Goal: Use online tool/utility: Utilize a website feature to perform a specific function

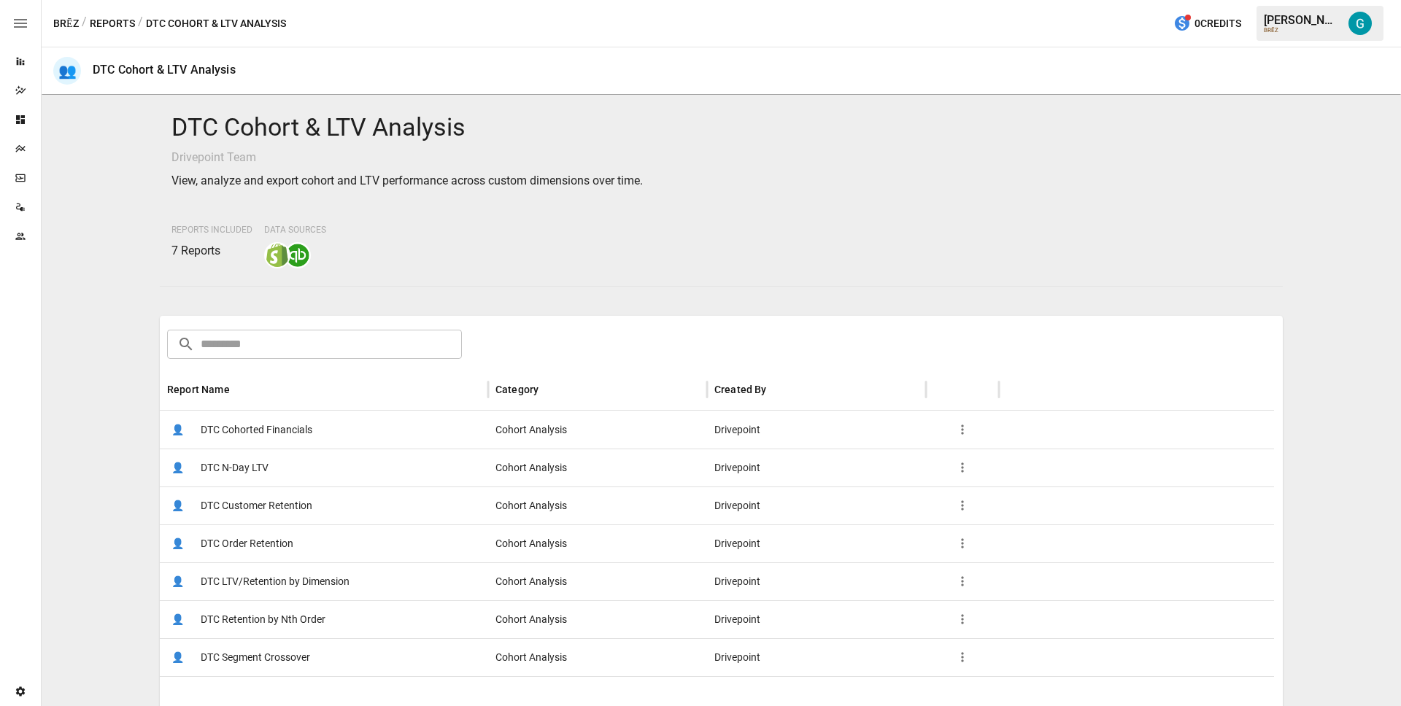
click at [261, 666] on span "DTC Segment Crossover" at bounding box center [255, 657] width 109 height 37
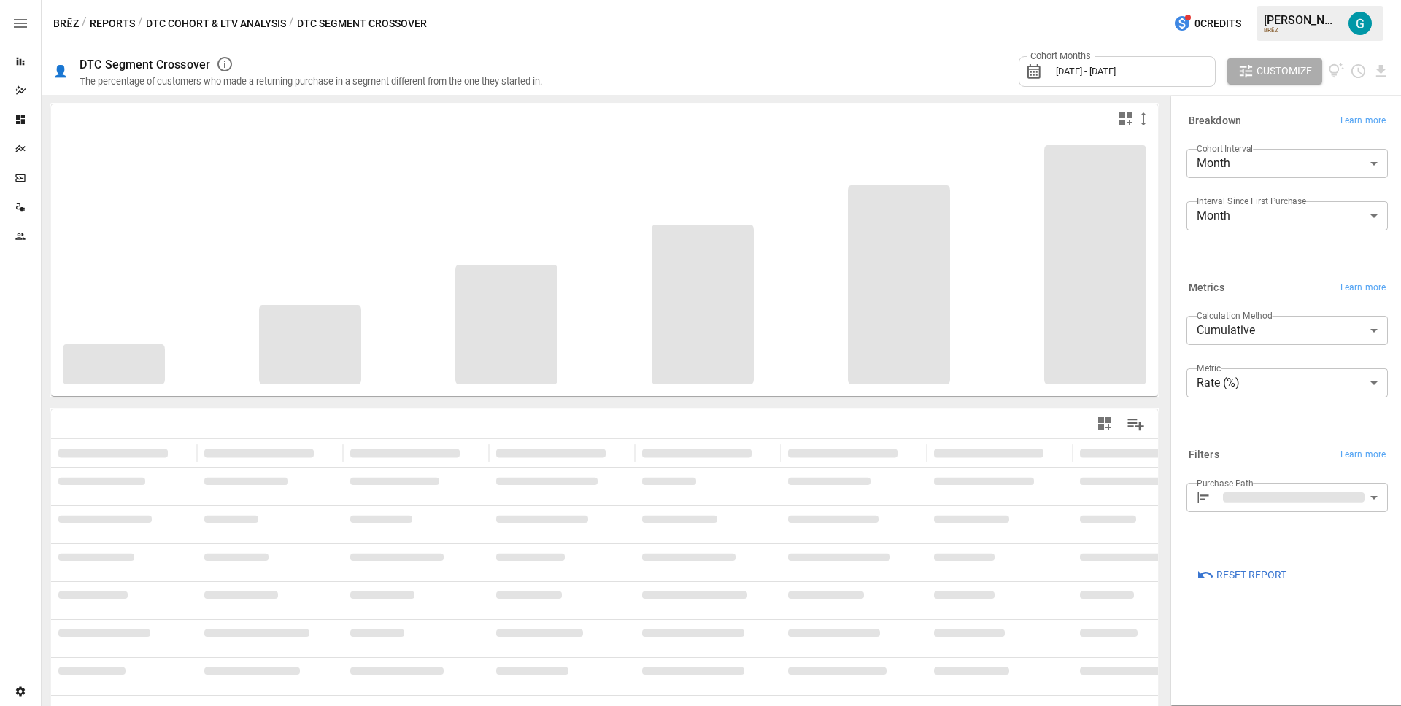
click at [1264, 427] on div at bounding box center [1287, 427] width 201 height 1
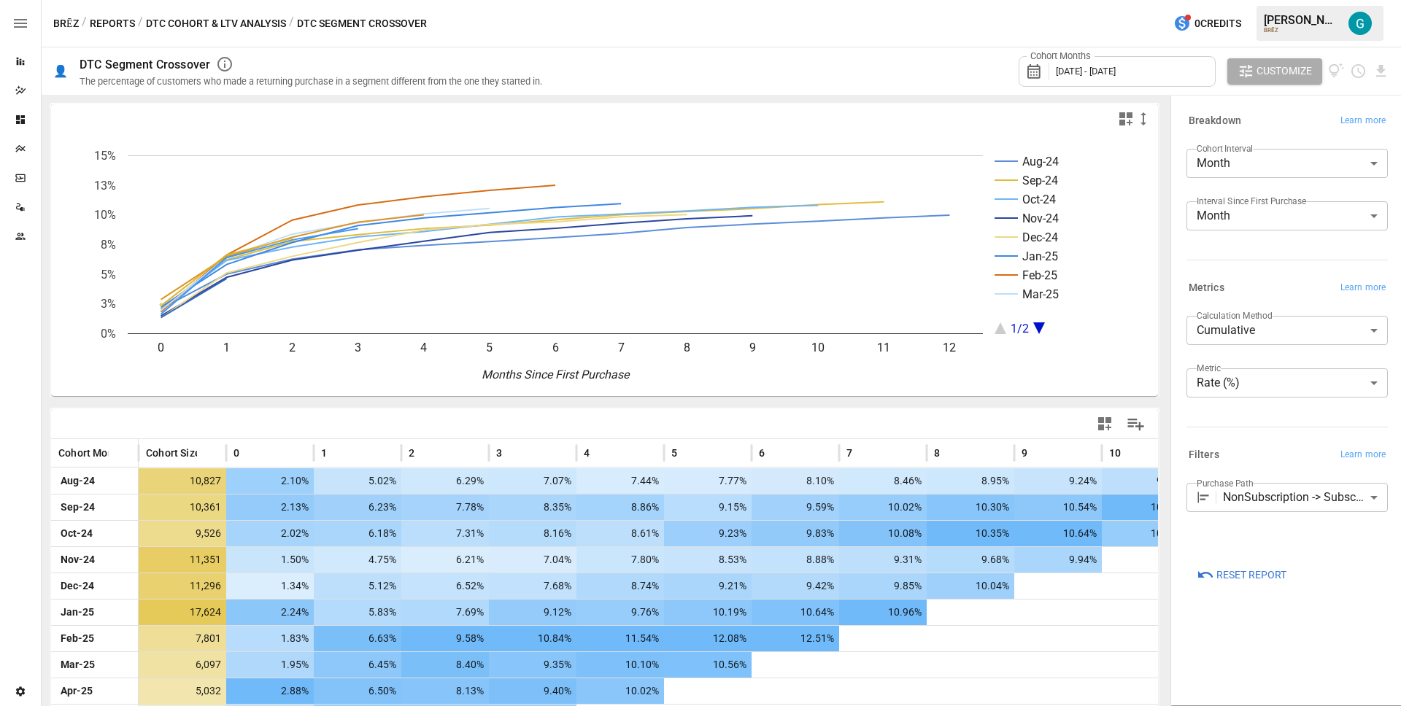
click at [1266, 0] on body "Reports Dazzler Studio Dashboards Plans SmartModel ™ Data Sources Team Settings…" at bounding box center [700, 0] width 1401 height 0
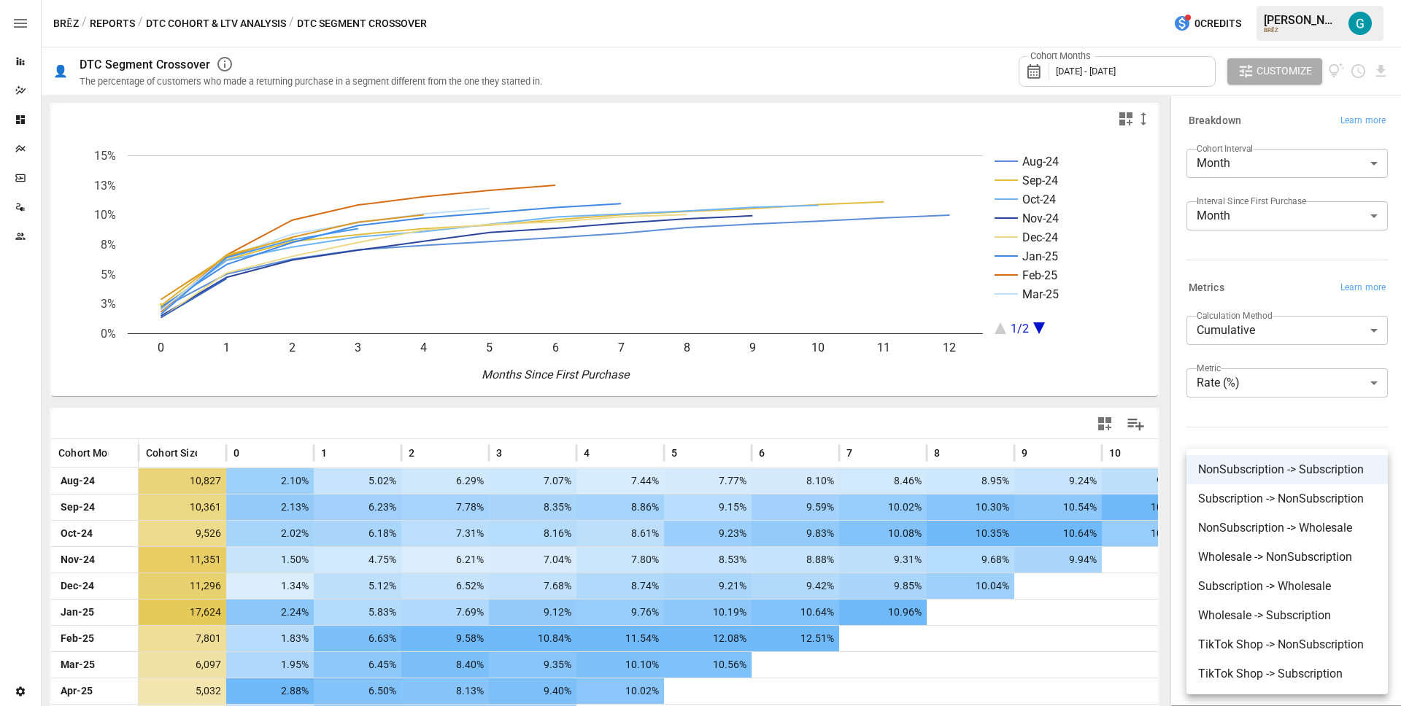
click at [1276, 413] on div at bounding box center [700, 353] width 1401 height 706
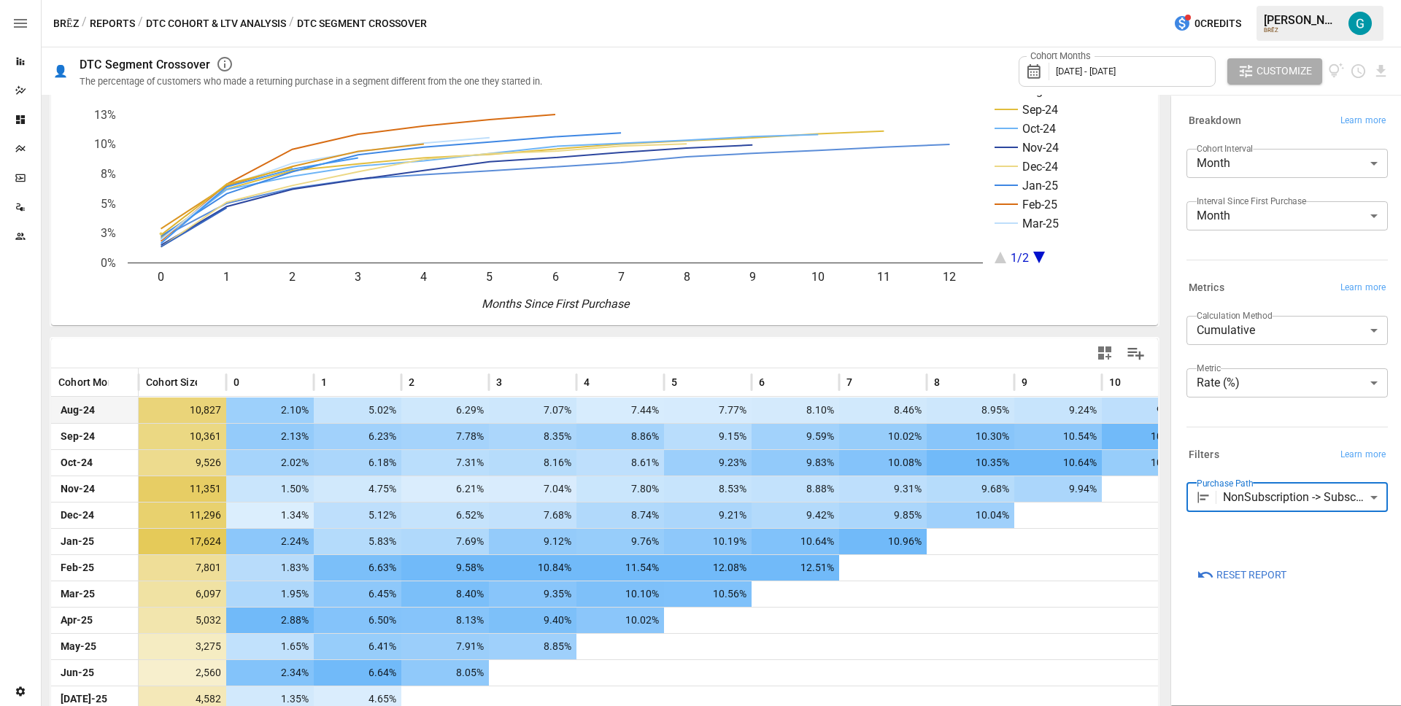
scroll to position [123, 0]
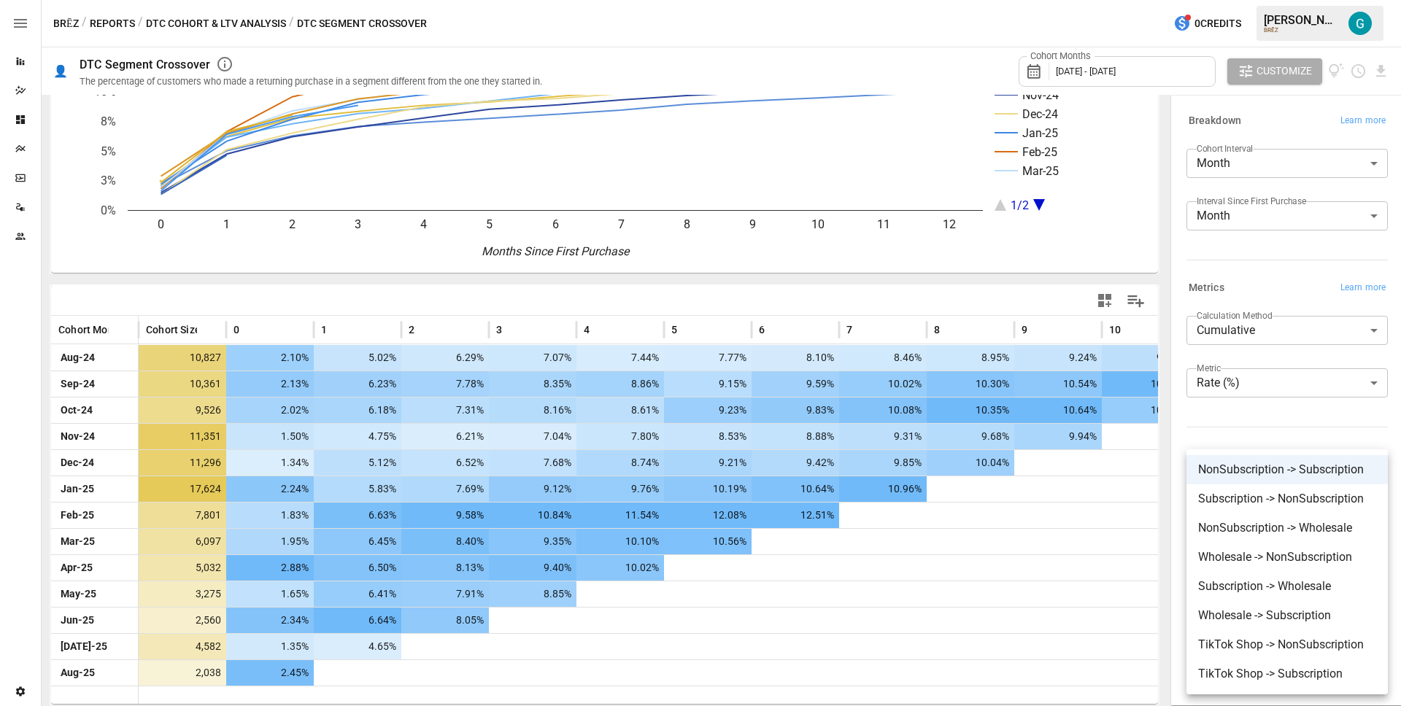
click at [1347, 0] on body "Reports Dazzler Studio Dashboards Plans SmartModel ™ Data Sources Team Settings…" at bounding box center [700, 0] width 1401 height 0
click at [1268, 497] on span "Subscription -> NonSubscription" at bounding box center [1287, 499] width 178 height 18
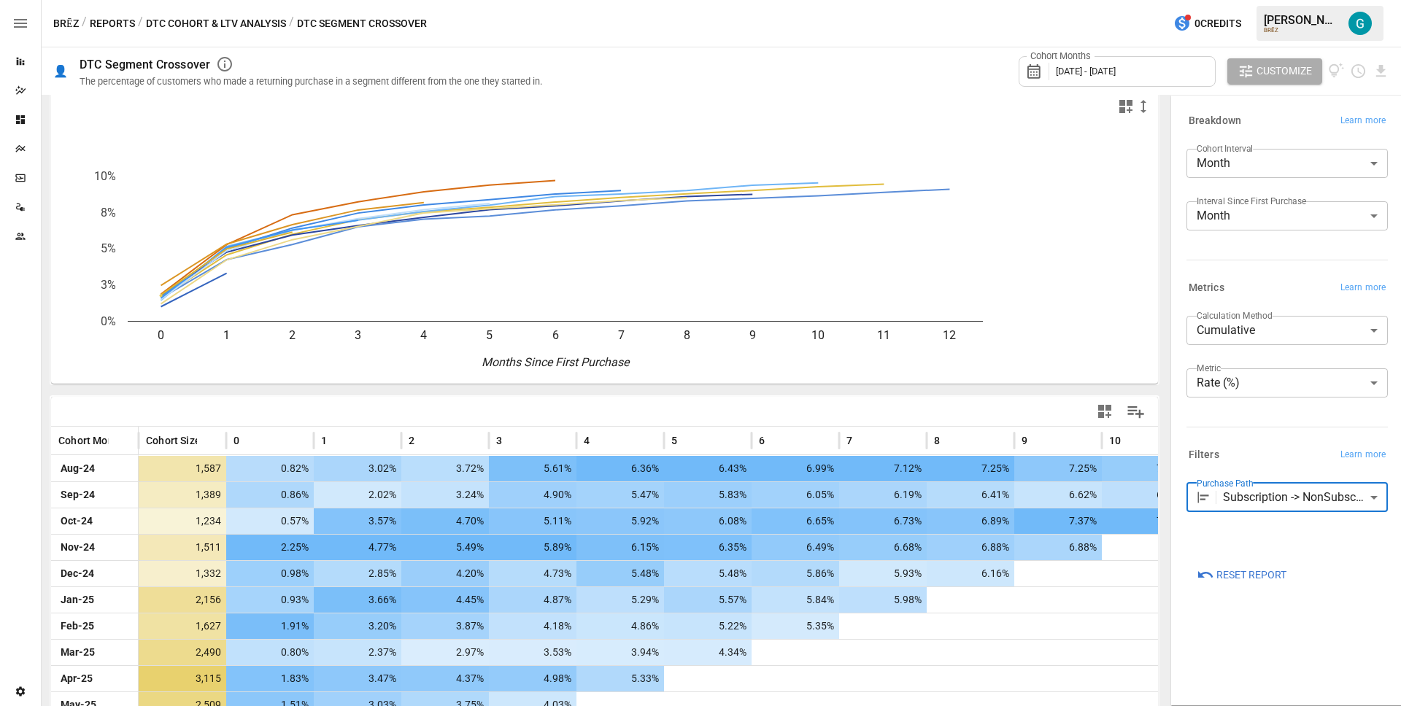
scroll to position [12, 0]
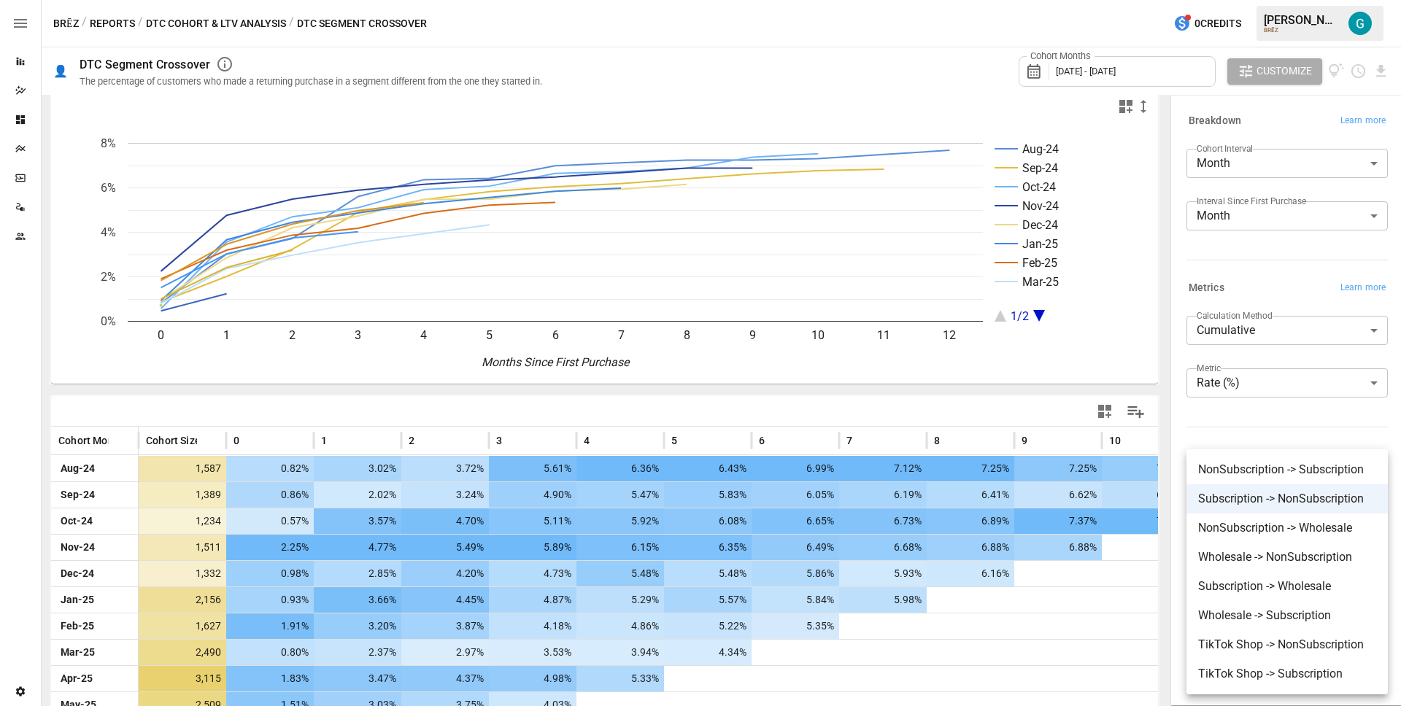
click at [1275, 0] on body "Reports Dazzler Studio Dashboards Plans SmartModel ™ Data Sources Team Settings…" at bounding box center [700, 0] width 1401 height 0
click at [1275, 479] on li "NonSubscription -> Subscription" at bounding box center [1287, 469] width 201 height 29
type input "**********"
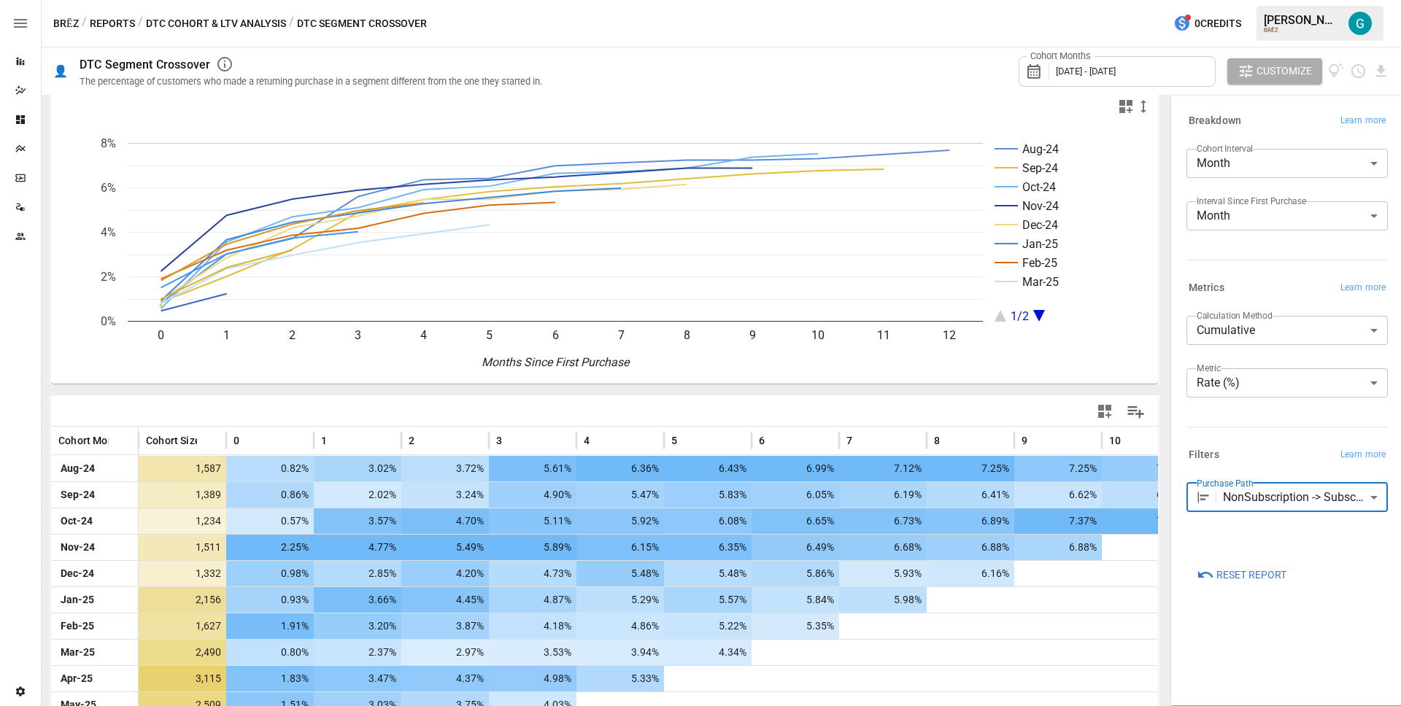
click at [1273, 412] on div "**********" at bounding box center [1284, 365] width 207 height 111
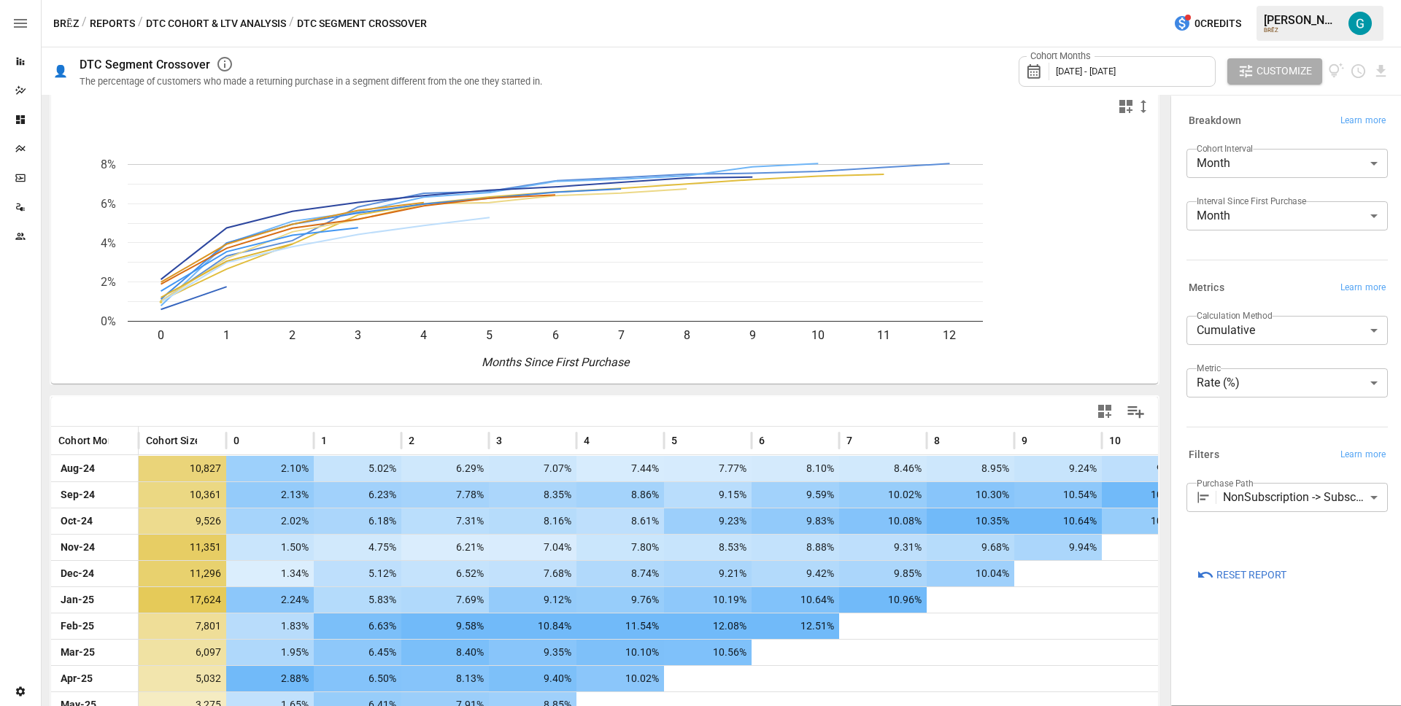
scroll to position [12, 0]
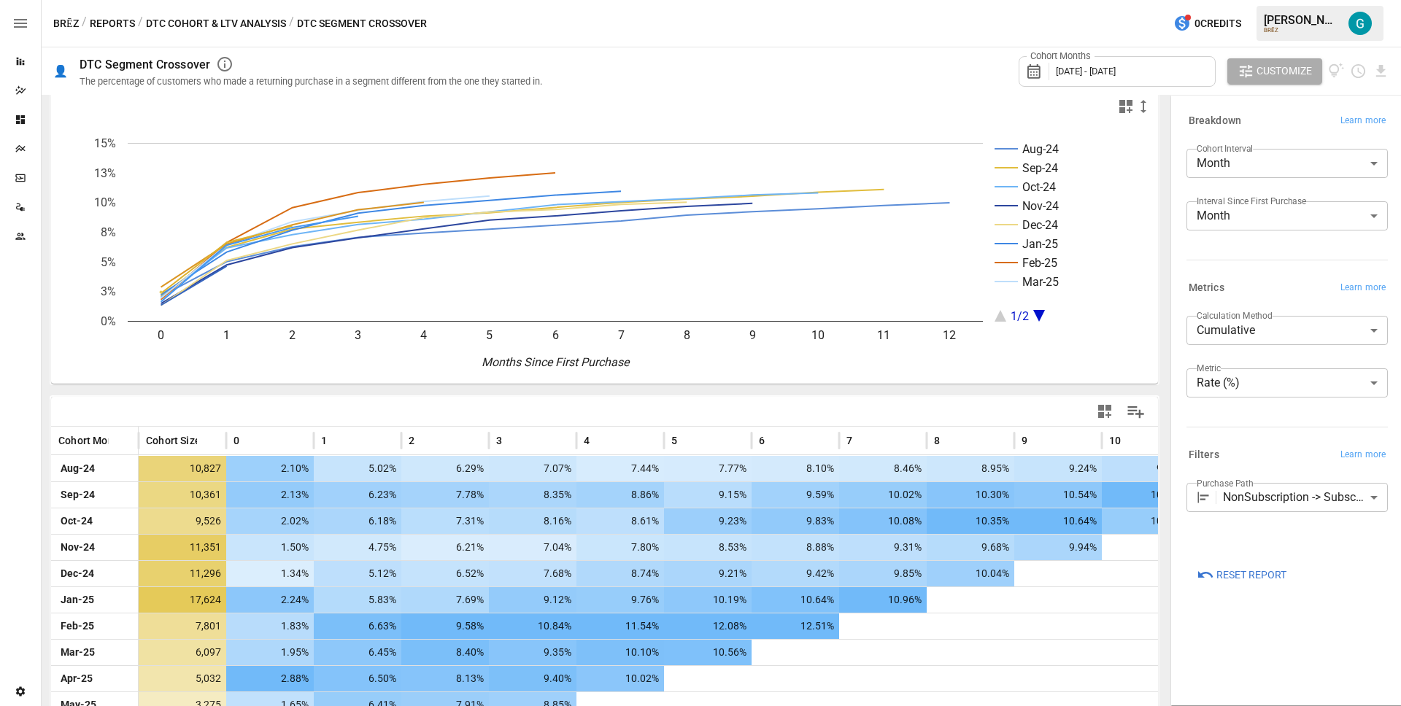
click at [1273, 0] on body "Reports Dazzler Studio Dashboards Plans SmartModel ™ Data Sources Team Settings…" at bounding box center [700, 0] width 1401 height 0
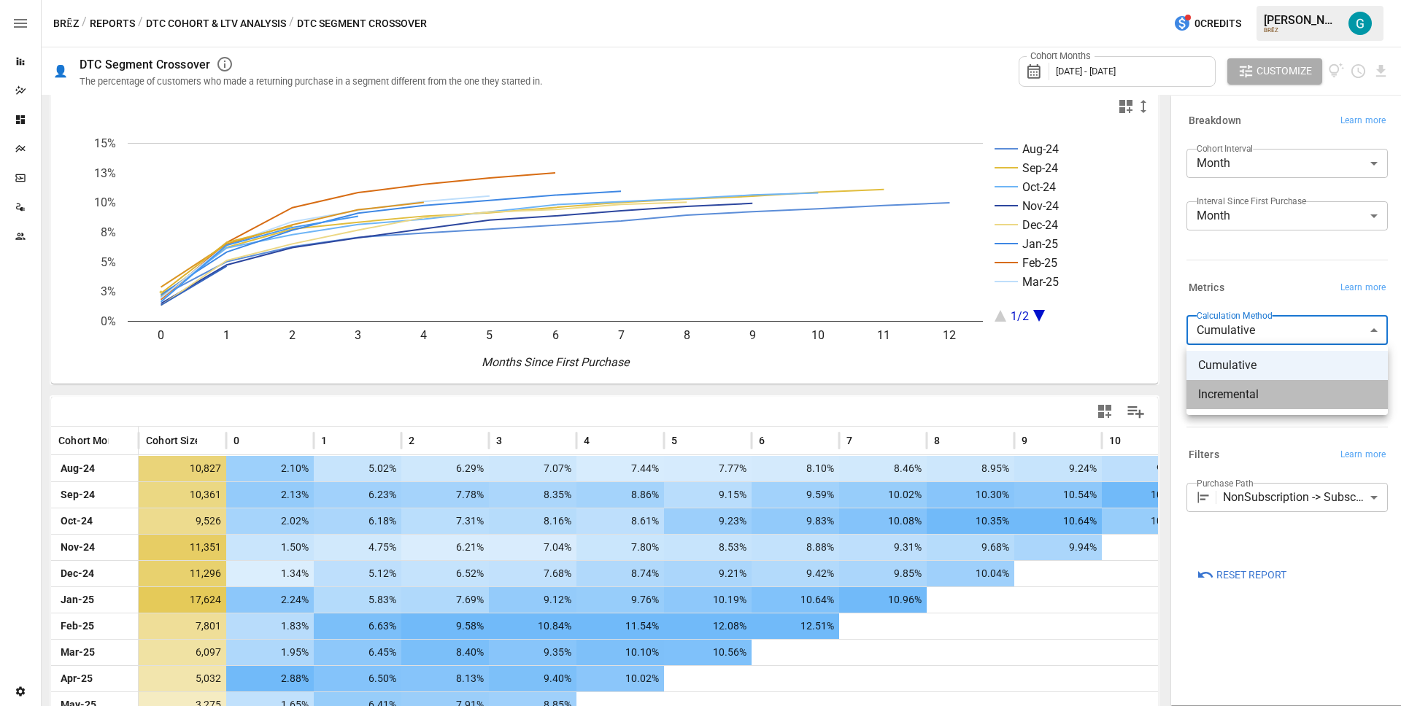
click at [1271, 390] on span "Incremental" at bounding box center [1287, 395] width 178 height 18
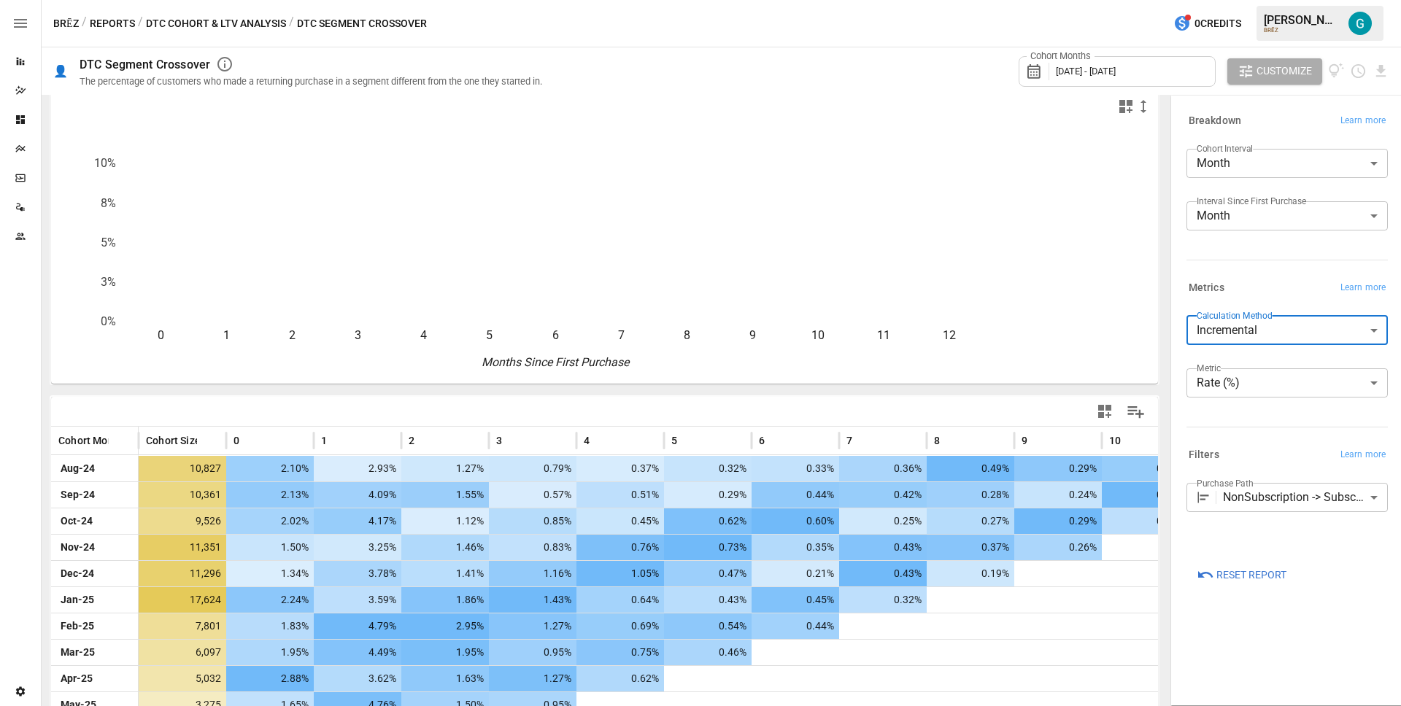
scroll to position [12, 0]
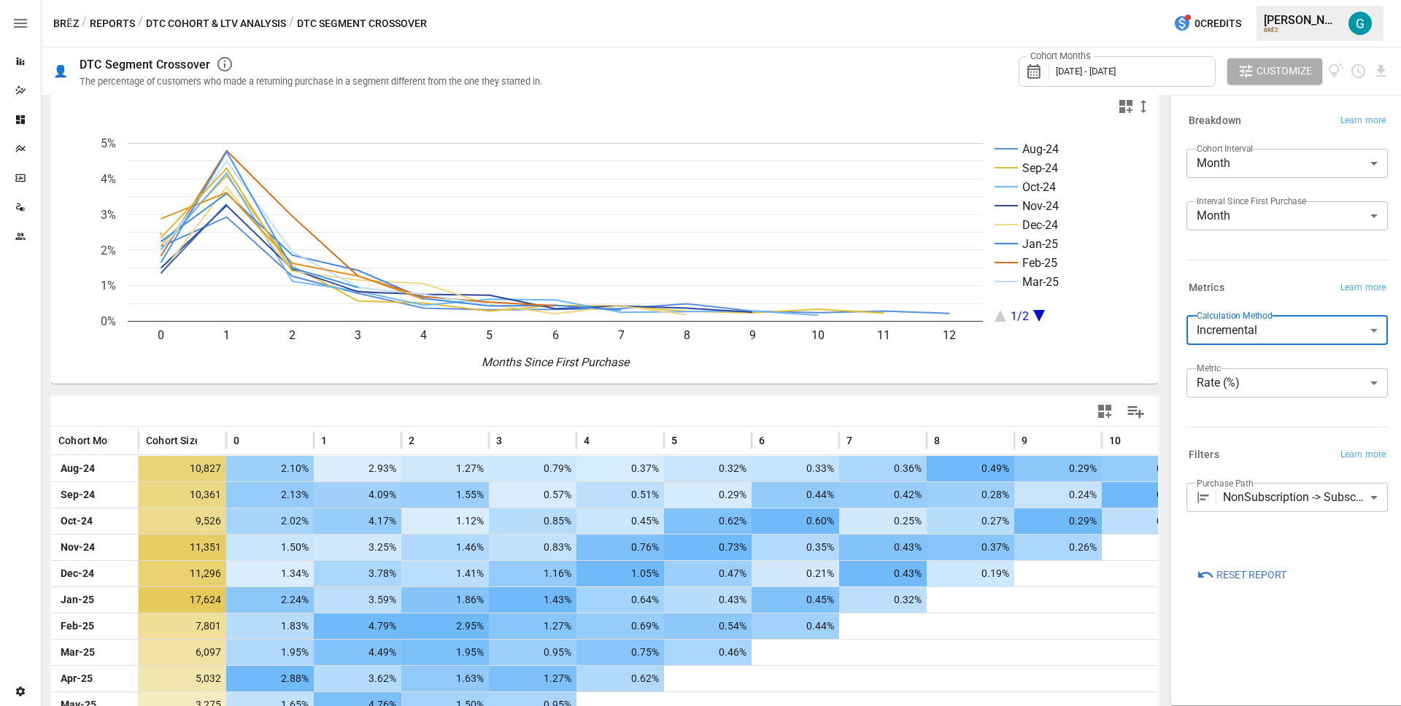
click at [1275, 0] on body "Reports Dazzler Studio Dashboards Plans SmartModel ™ Data Sources Team Settings…" at bounding box center [700, 0] width 1401 height 0
click at [1267, 372] on span "Cumulative" at bounding box center [1287, 366] width 178 height 18
type input "**********"
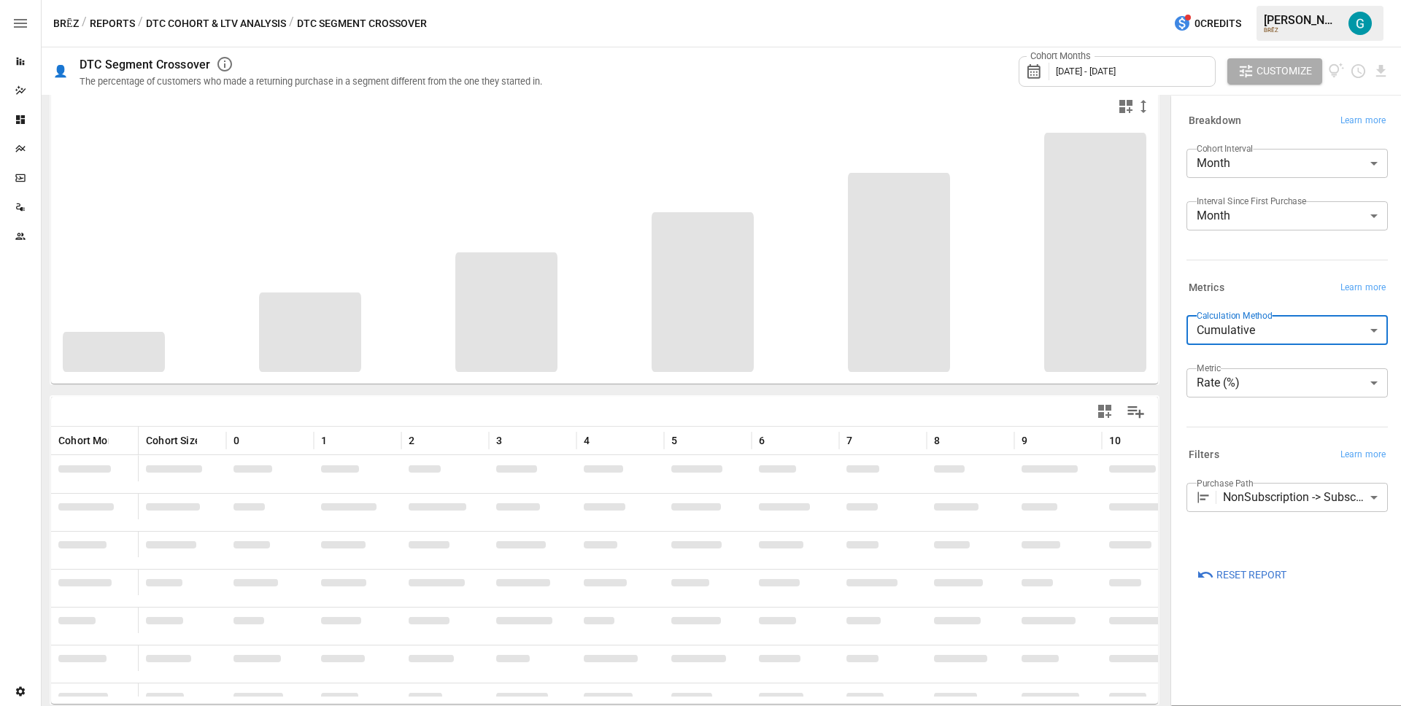
scroll to position [12, 0]
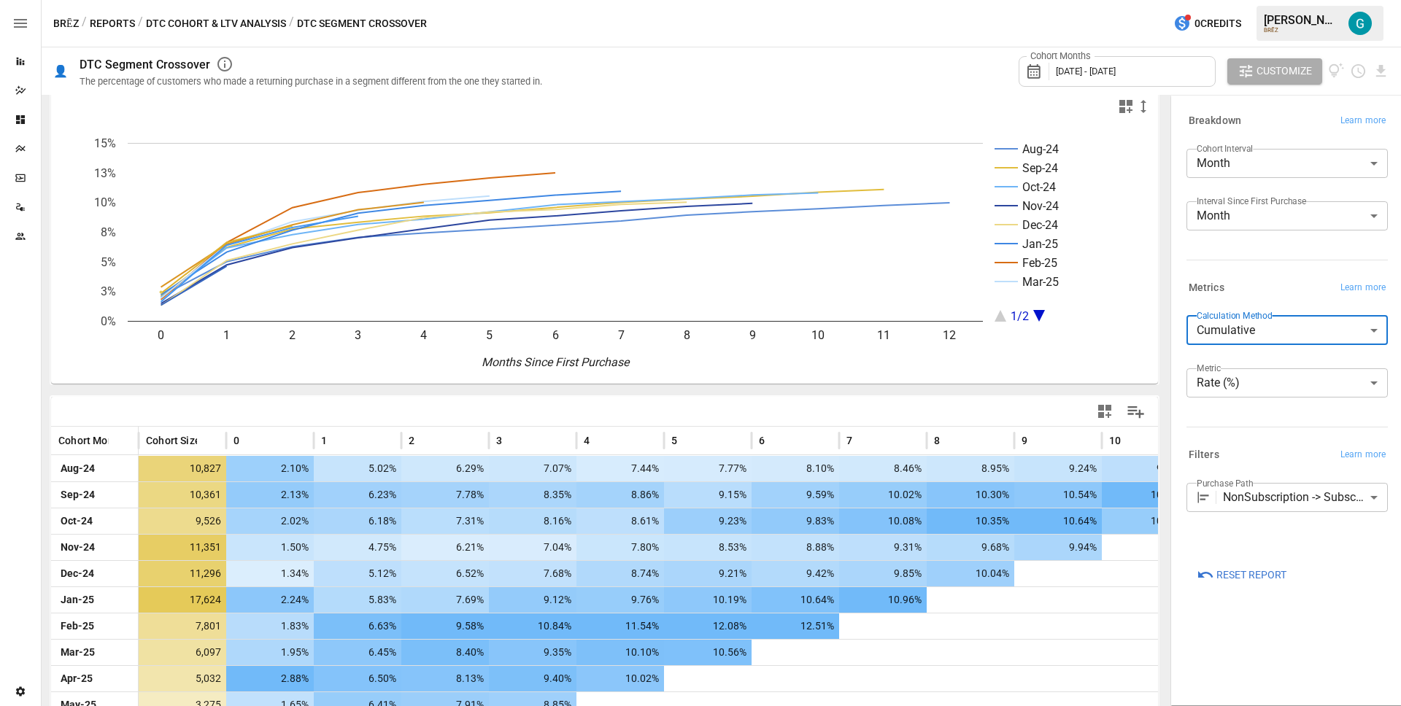
click at [1281, 0] on body "Reports Dazzler Studio Dashboards Plans SmartModel ™ Data Sources Team Settings…" at bounding box center [700, 0] width 1401 height 0
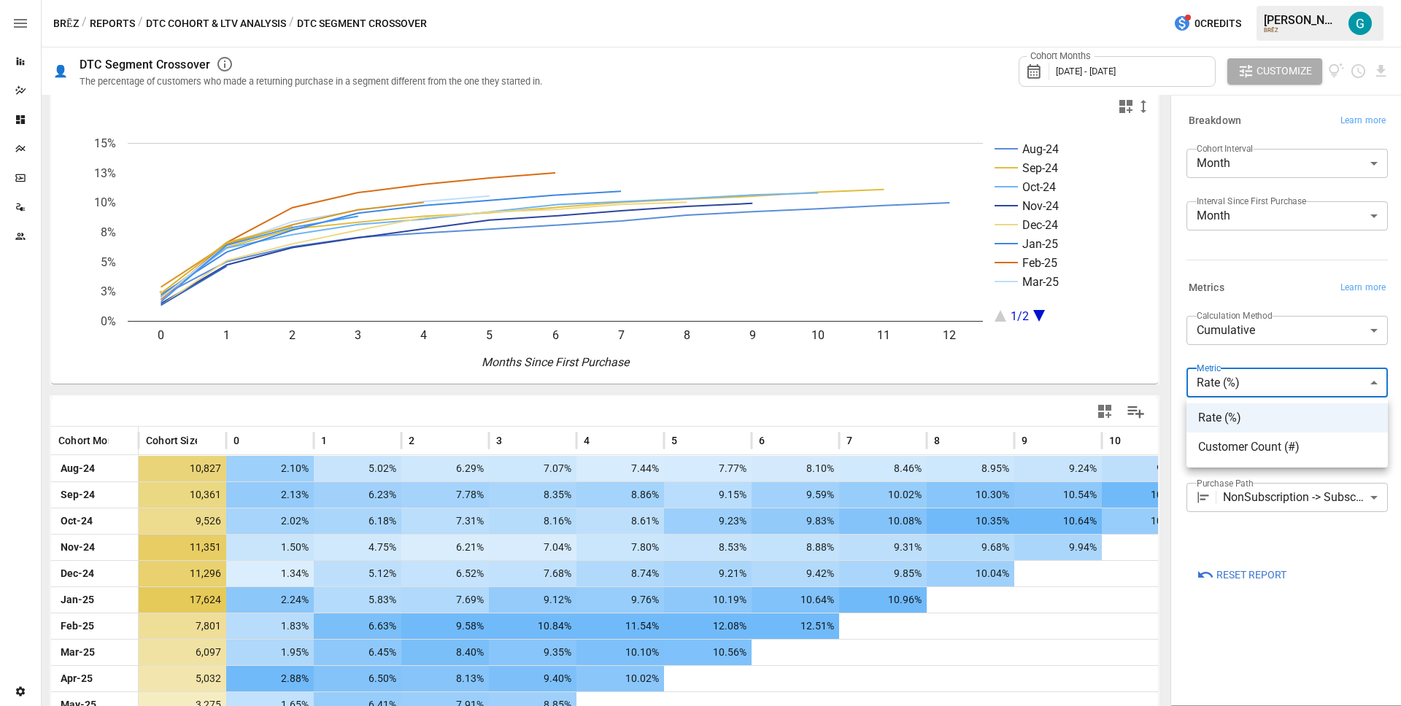
click at [1282, 446] on span "Customer Count (#)" at bounding box center [1287, 448] width 178 height 18
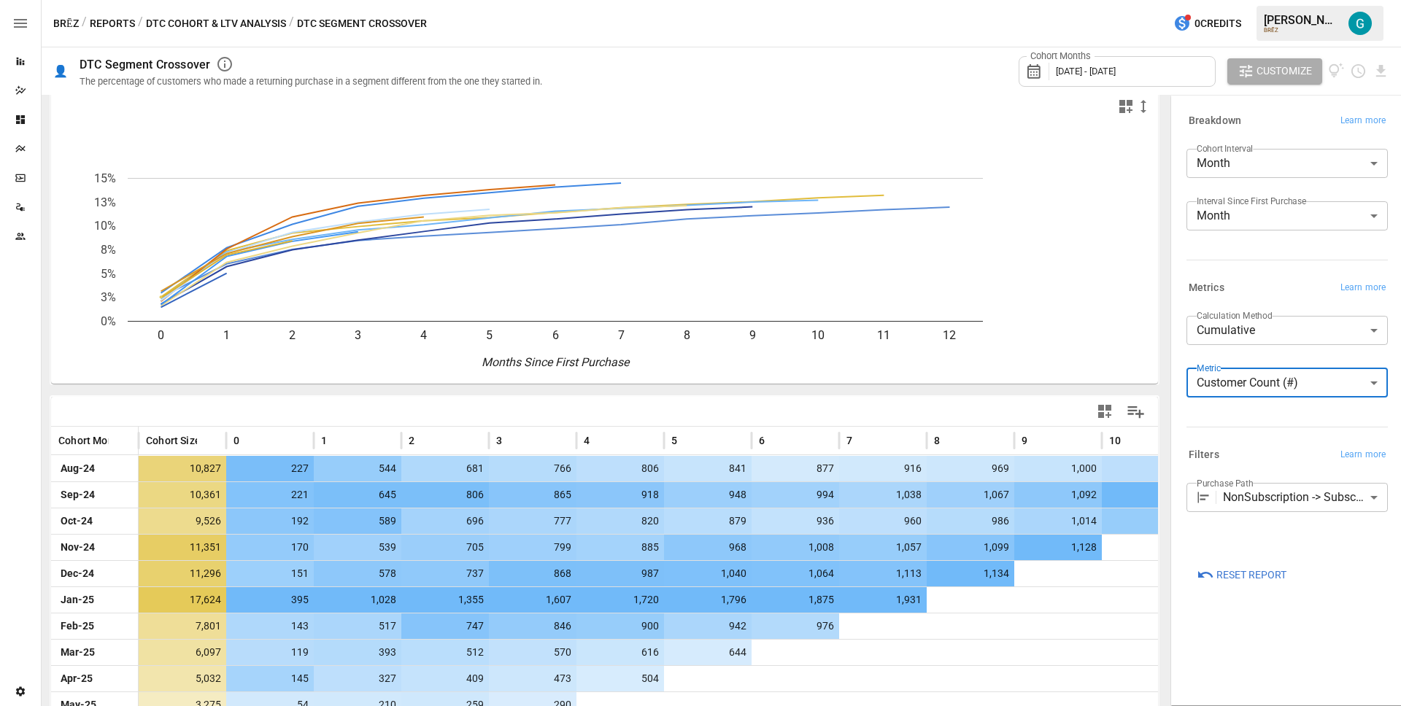
scroll to position [12, 0]
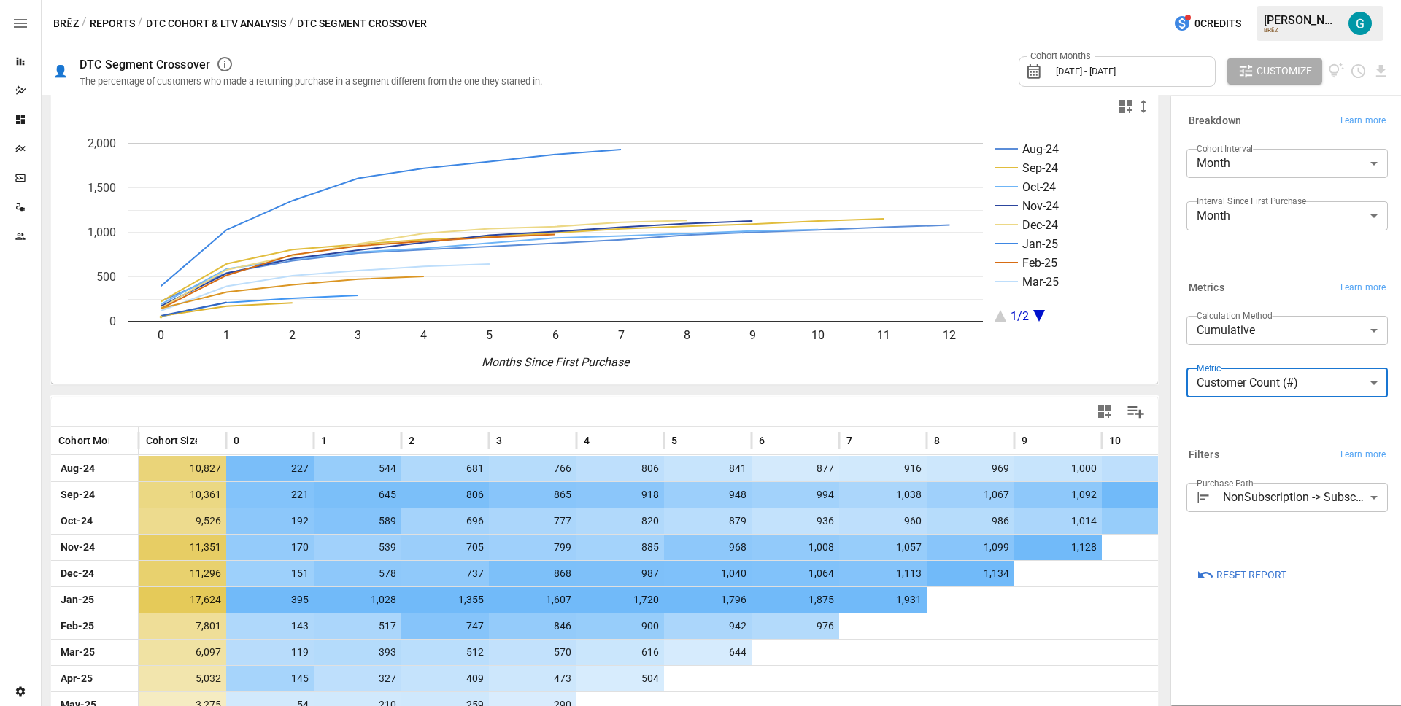
click at [1266, 0] on body "Reports Dazzler Studio Dashboards Plans SmartModel ™ Data Sources Team Settings…" at bounding box center [700, 0] width 1401 height 0
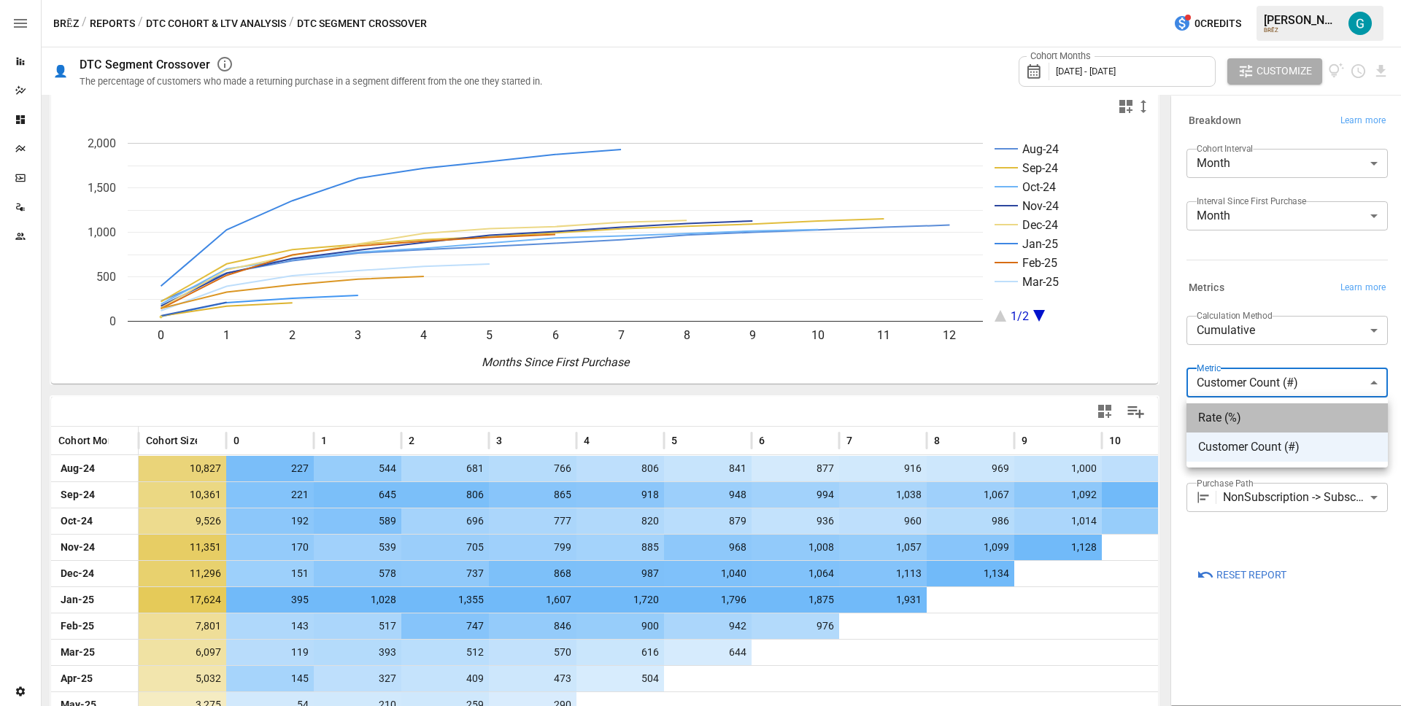
click at [1265, 412] on span "Rate (%)" at bounding box center [1287, 418] width 178 height 18
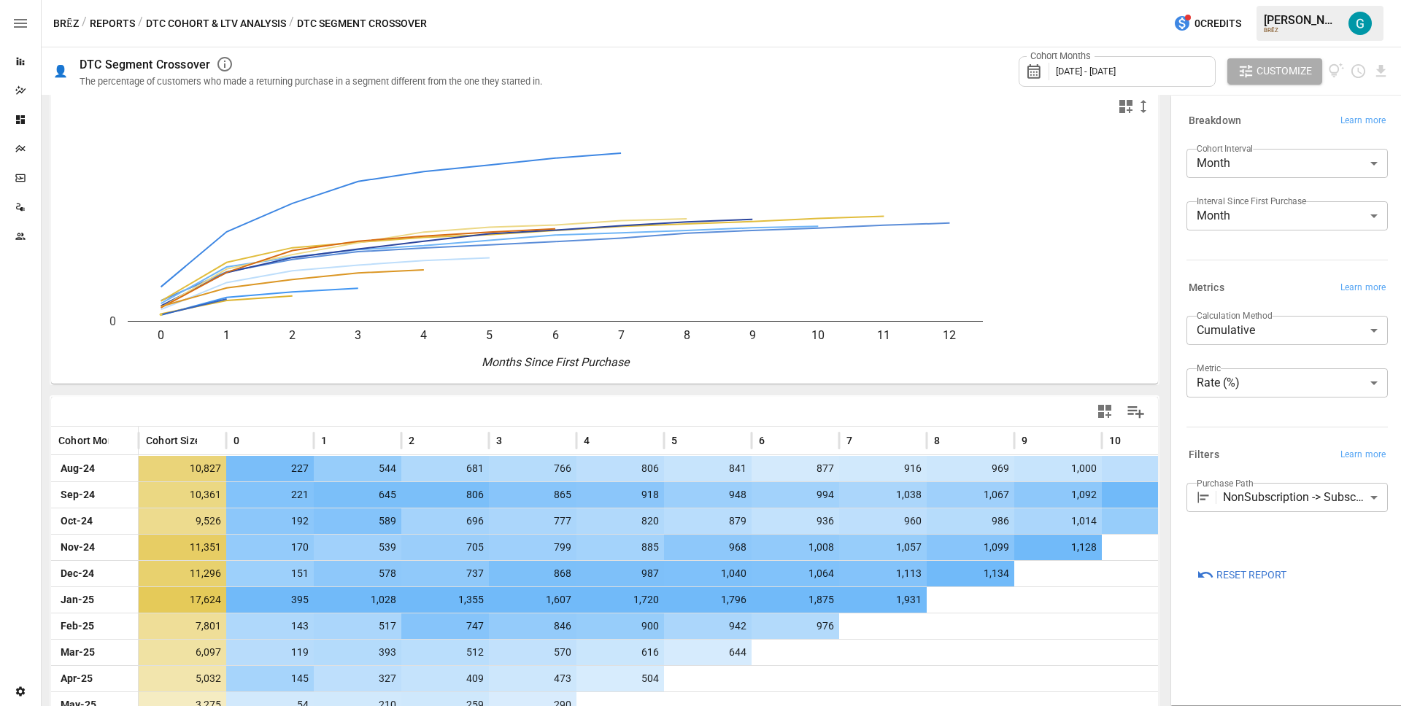
click at [1260, 270] on div "Breakdown Learn more Cohort Interval Month ***** ​ Interval Since First Purchas…" at bounding box center [1284, 188] width 207 height 167
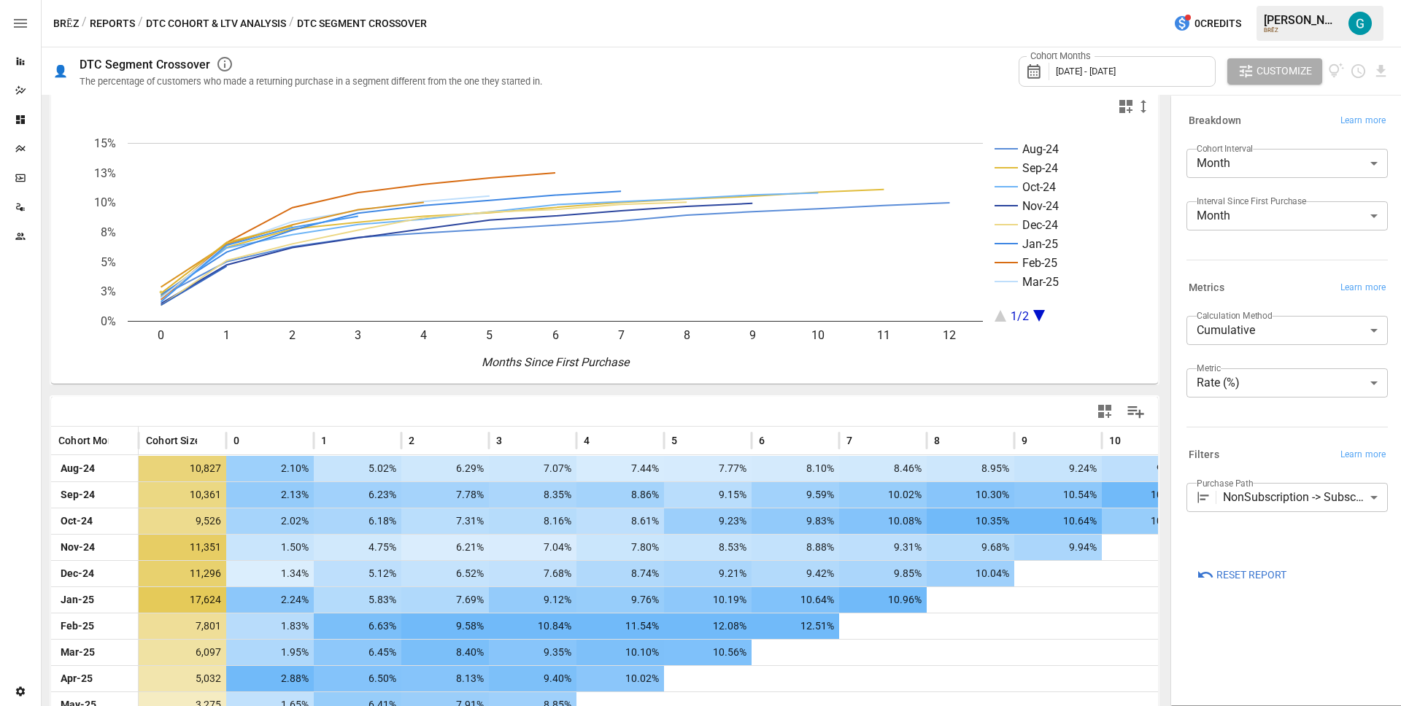
click at [1245, 0] on body "Reports Dazzler Studio Dashboards Plans SmartModel ™ Data Sources Team Settings…" at bounding box center [700, 0] width 1401 height 0
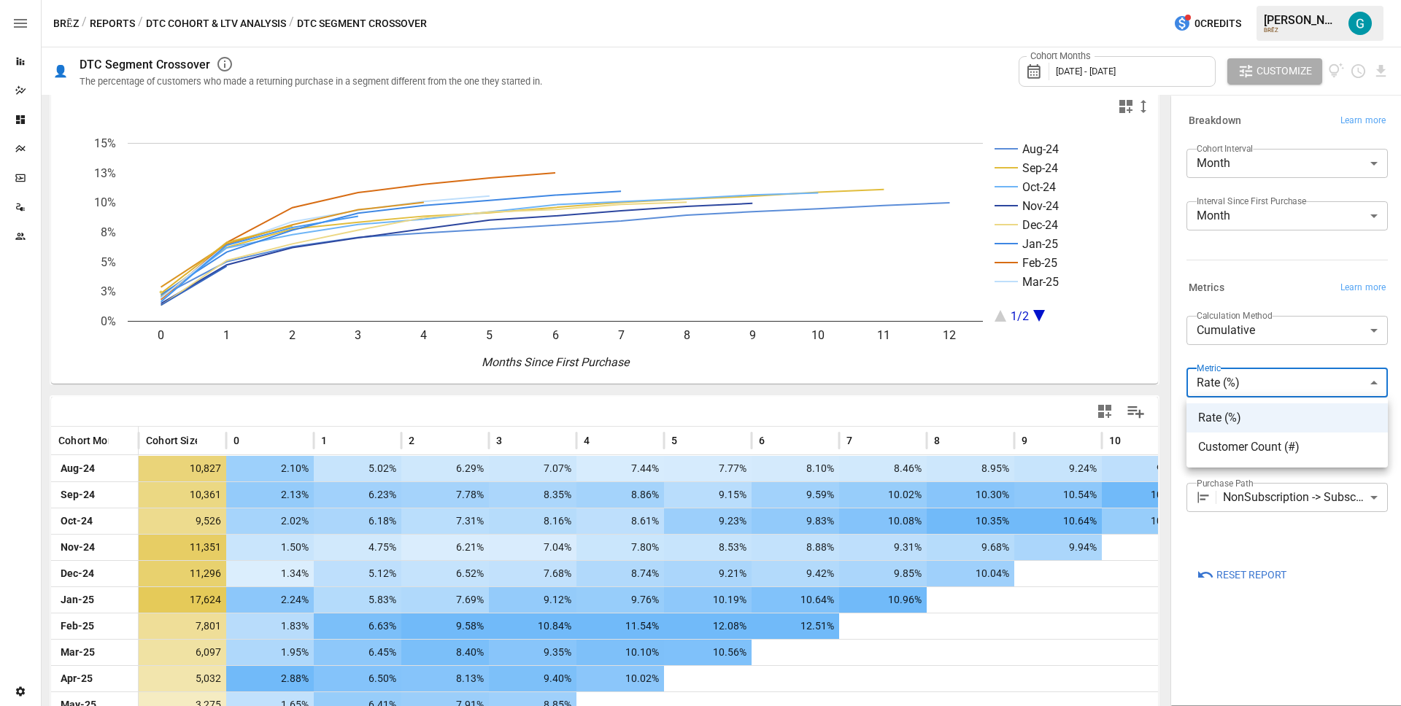
click at [1248, 452] on span "Customer Count (#)" at bounding box center [1287, 448] width 178 height 18
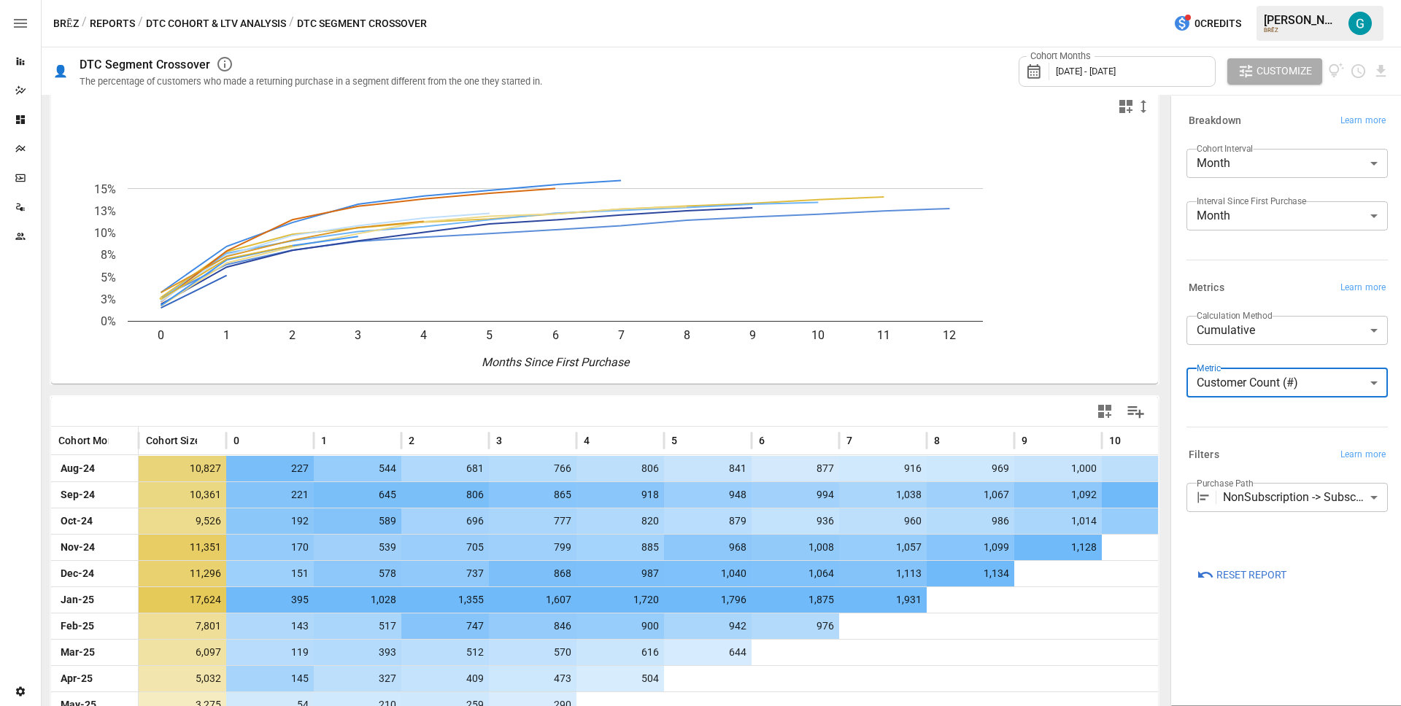
scroll to position [12, 0]
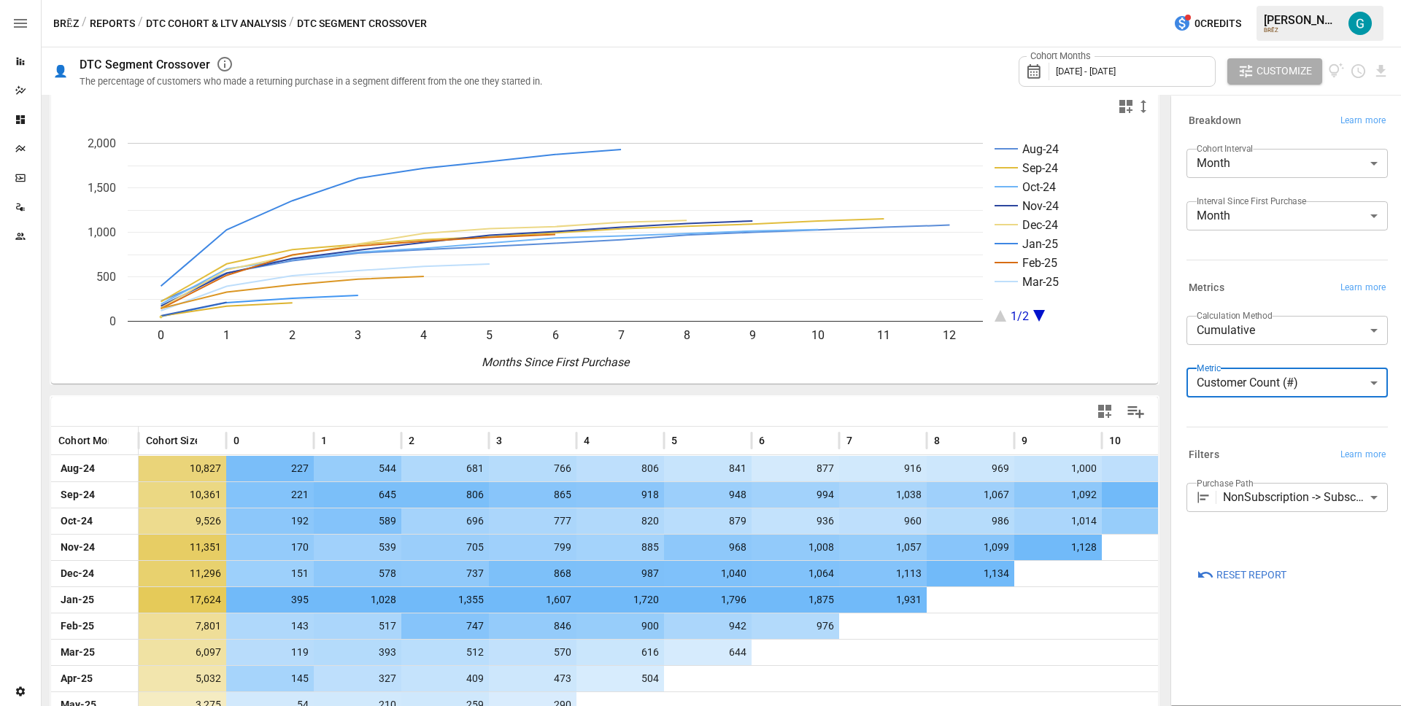
click at [1272, 0] on body "Reports Dazzler Studio Dashboards Plans SmartModel ™ Data Sources Team Settings…" at bounding box center [700, 0] width 1401 height 0
click at [1261, 413] on span "Rate (%)" at bounding box center [1287, 418] width 178 height 18
type input "********"
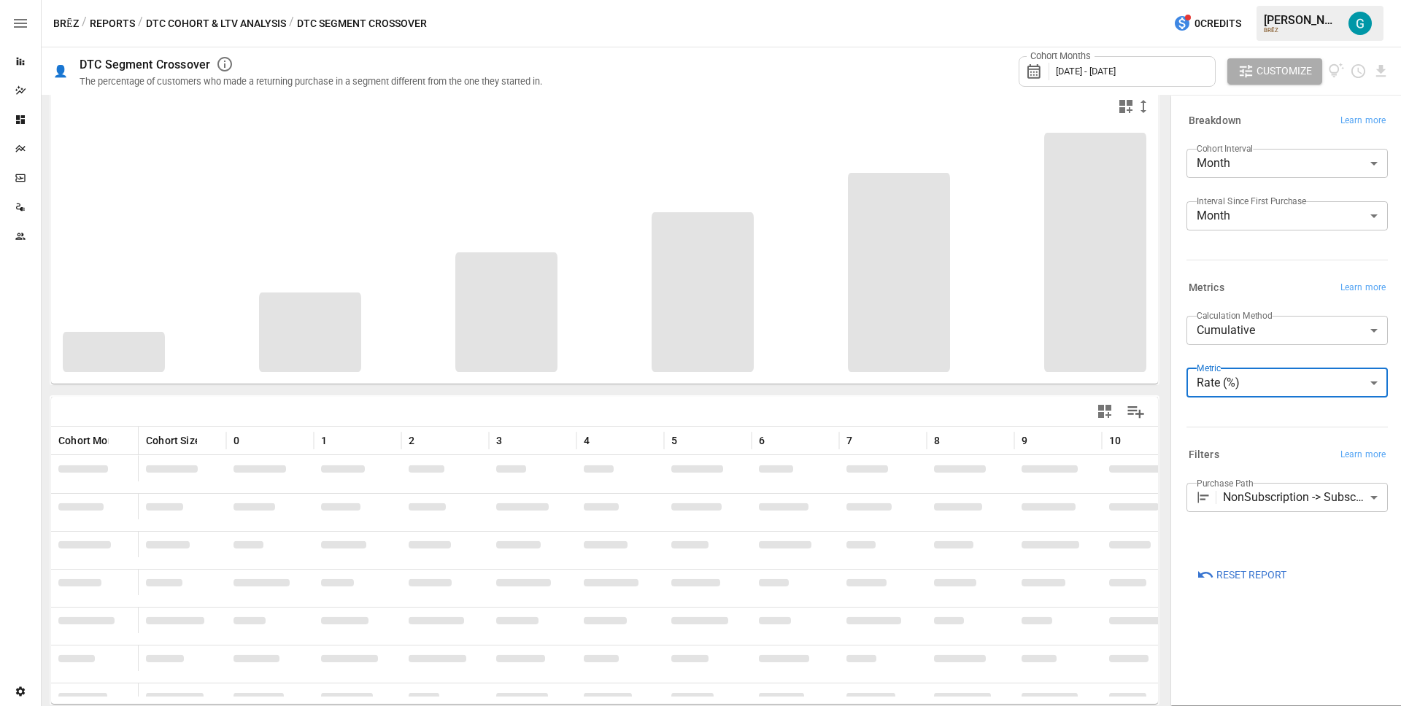
scroll to position [12, 0]
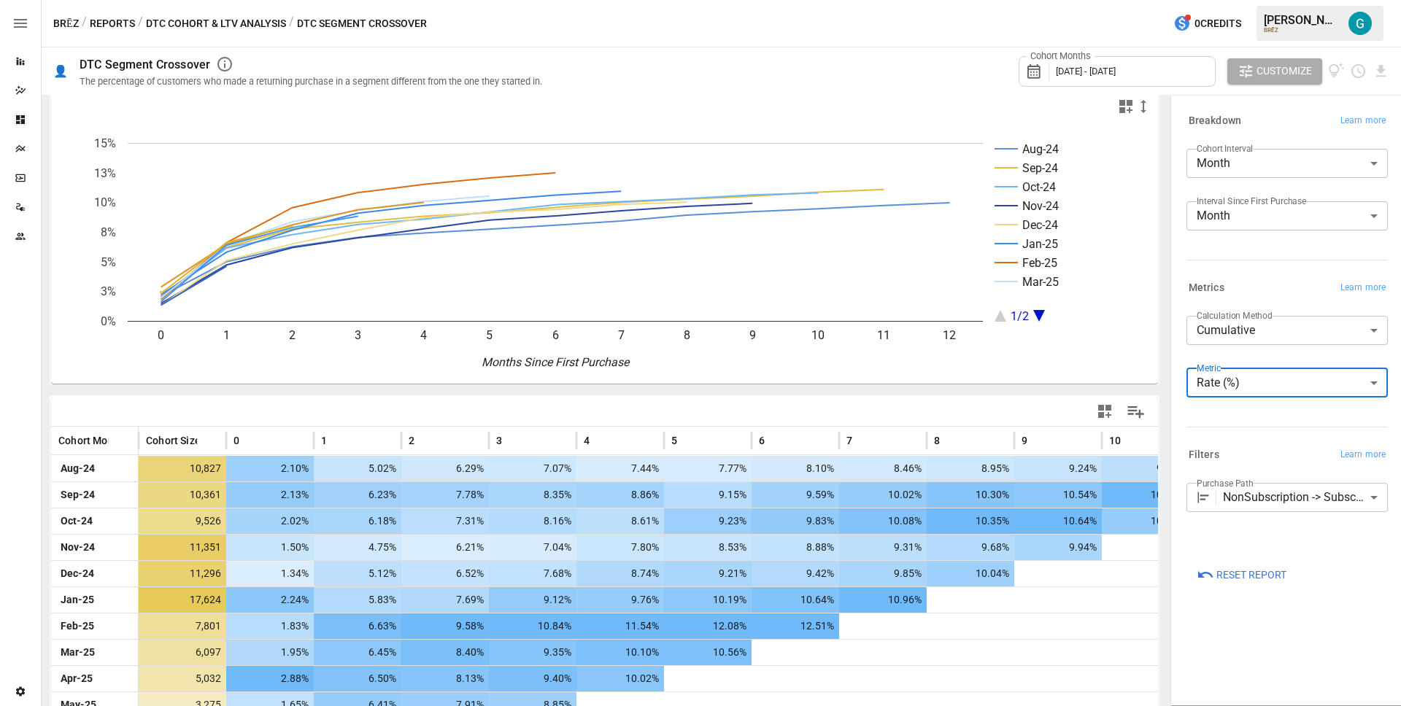
click at [851, 383] on icon "Aug-24 Sep-24 Oct-24 Nov-24 Dec-24 Jan-25 Feb-25 Mar-25 1/2 0 1 2 3 4 5 6 7 8 9…" at bounding box center [599, 252] width 1096 height 263
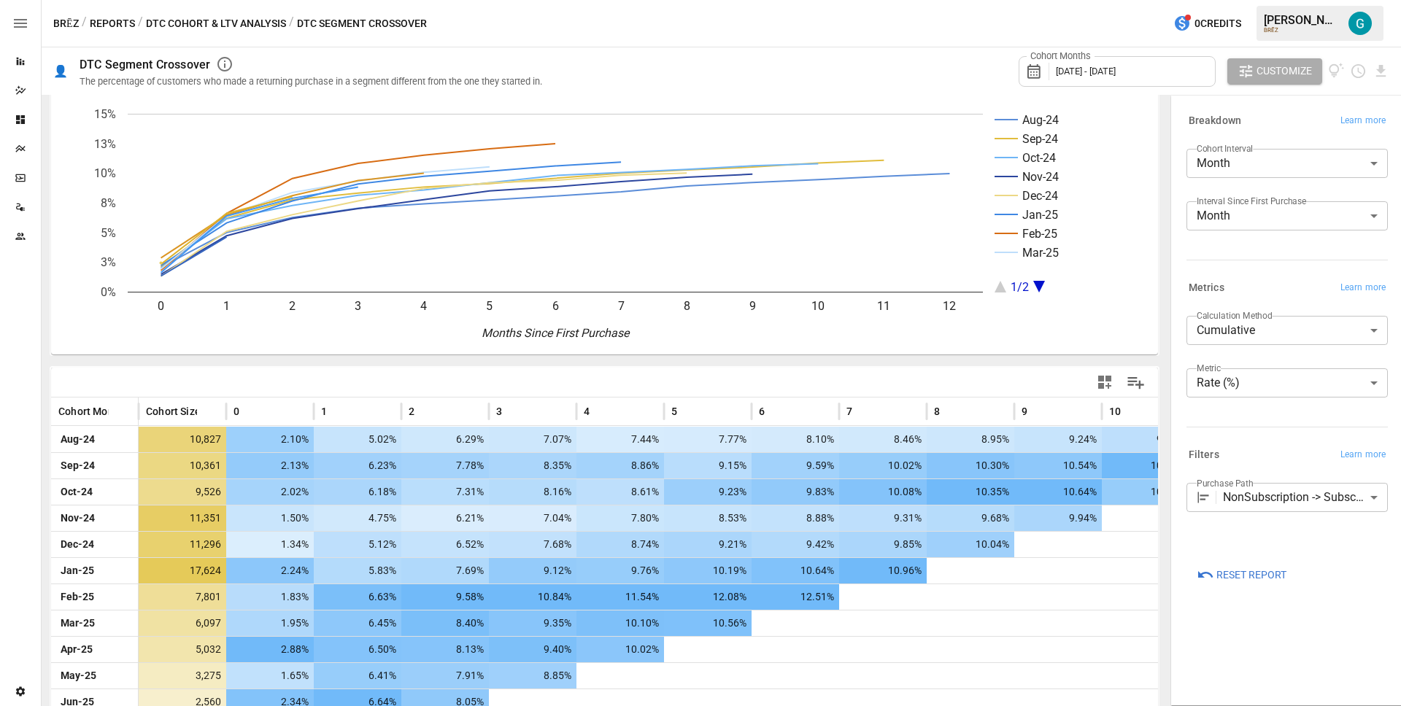
scroll to position [0, 0]
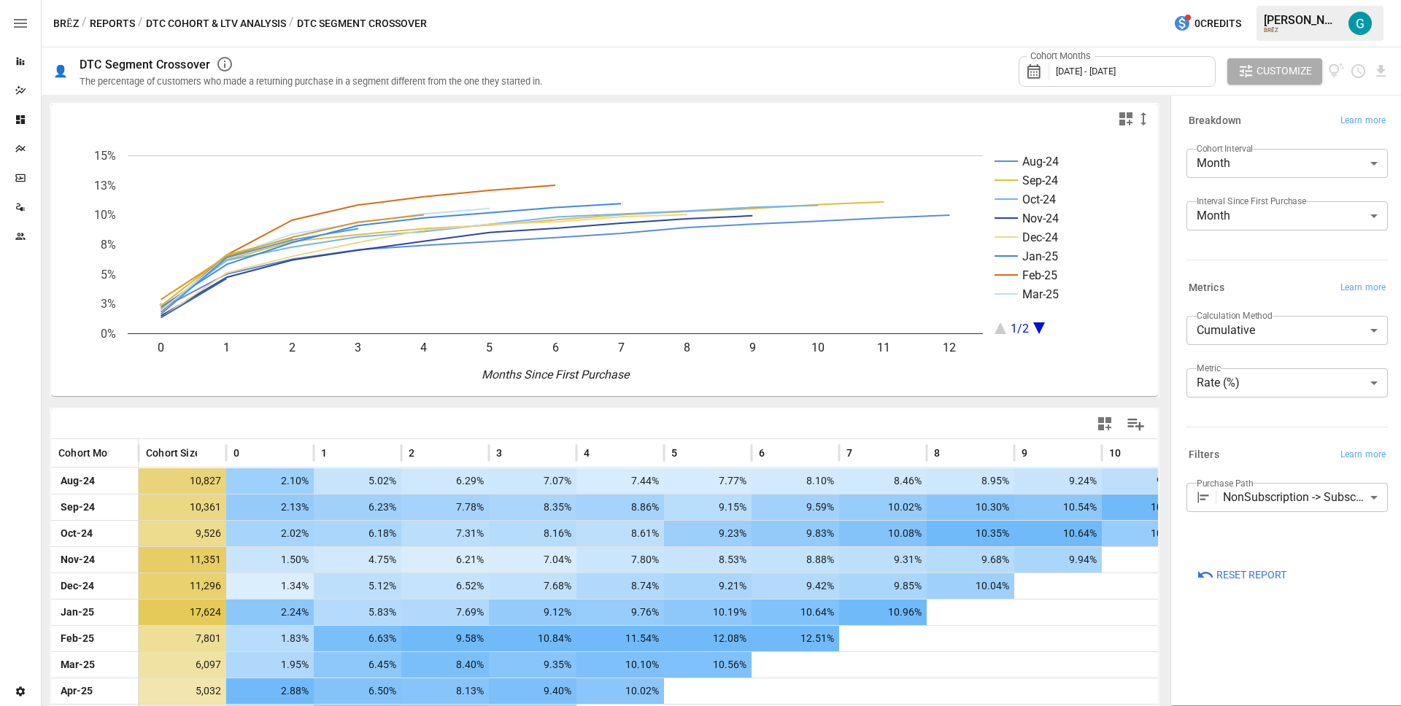
click at [1270, 270] on div "Breakdown Learn more Cohort Interval Month ***** ​ Interval Since First Purchas…" at bounding box center [1284, 188] width 207 height 167
click at [1254, 248] on div "Cohort Interval Month ***** ​ Interval Since First Purchase Month ***** ​" at bounding box center [1284, 198] width 207 height 111
